Goal: Find specific page/section: Find specific page/section

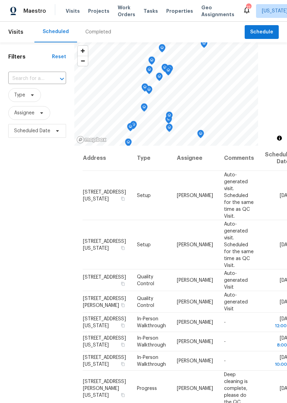
click at [182, 9] on span "Properties" at bounding box center [179, 11] width 27 height 7
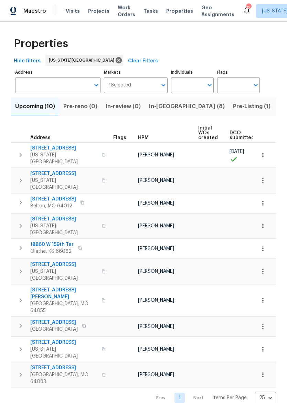
click at [172, 107] on span "In-[GEOGRAPHIC_DATA] (8)" at bounding box center [187, 107] width 76 height 10
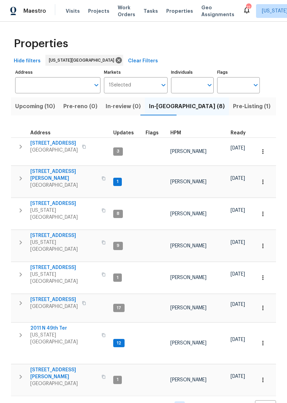
click at [50, 143] on span "[STREET_ADDRESS]" at bounding box center [54, 143] width 48 height 7
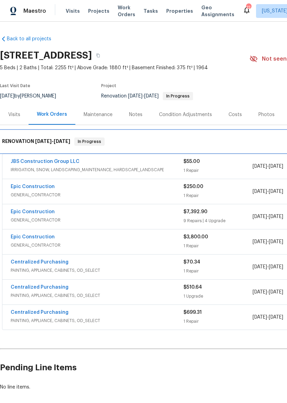
click at [14, 138] on h6 "RENOVATION 9/8/25 - 10/1/25" at bounding box center [36, 141] width 68 height 8
click at [12, 140] on h6 "RENOVATION 9/8/25 - 10/1/25" at bounding box center [36, 141] width 68 height 8
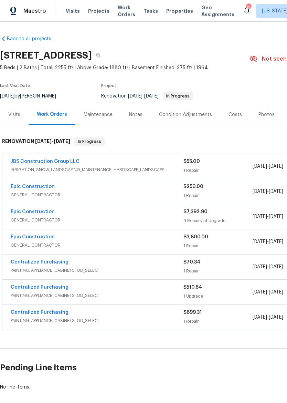
click at [232, 112] on div "Costs" at bounding box center [235, 114] width 13 height 7
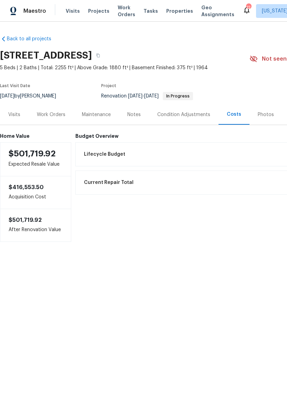
click at [10, 112] on div "Visits" at bounding box center [14, 114] width 12 height 7
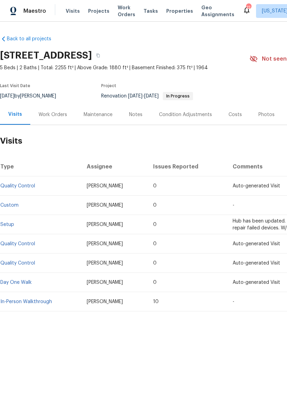
click at [48, 119] on div "Work Orders" at bounding box center [52, 114] width 45 height 20
